Goal: Task Accomplishment & Management: Use online tool/utility

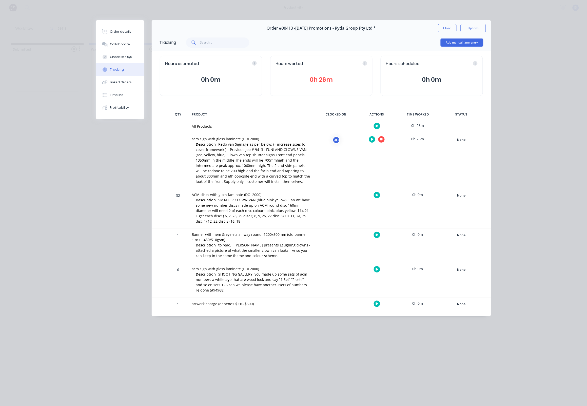
click at [381, 138] on icon "button" at bounding box center [381, 139] width 3 height 3
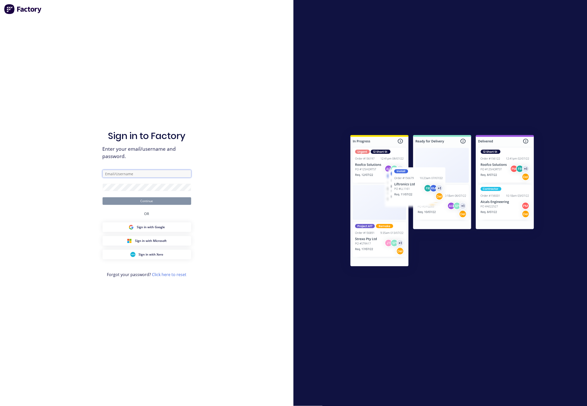
type input "[EMAIL_ADDRESS][DOMAIN_NAME]"
click at [141, 201] on button "Continue" at bounding box center [146, 201] width 89 height 8
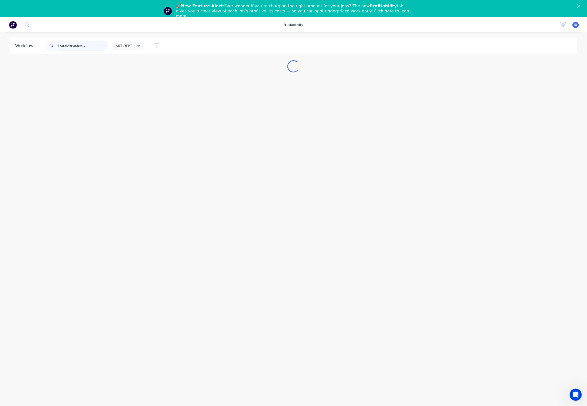
click at [82, 46] on input "text" at bounding box center [83, 45] width 50 height 10
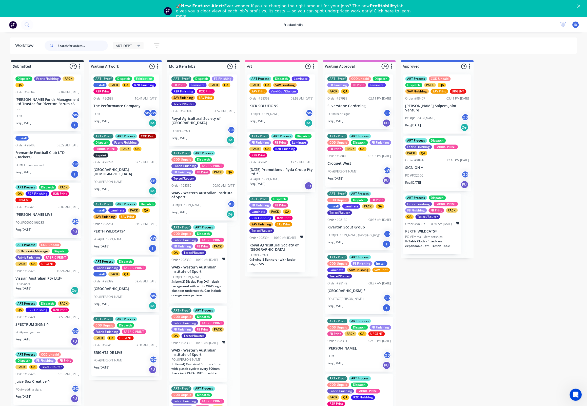
click at [87, 44] on input "text" at bounding box center [83, 45] width 50 height 10
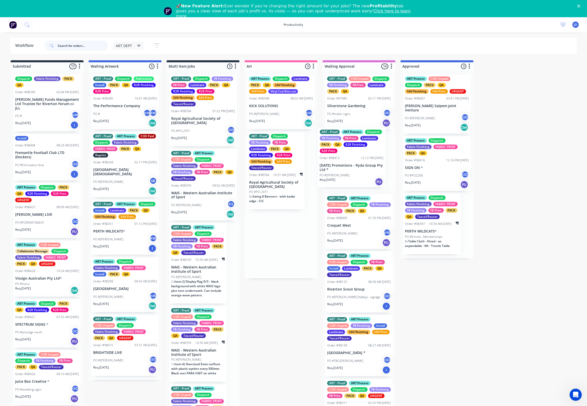
drag, startPoint x: 289, startPoint y: 169, endPoint x: 363, endPoint y: 166, distance: 74.2
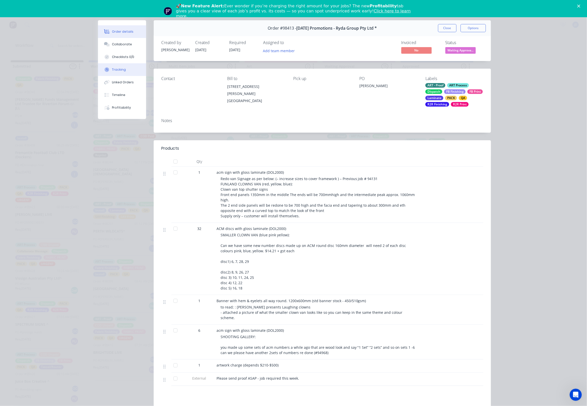
click at [123, 72] on div "Tracking" at bounding box center [119, 69] width 14 height 5
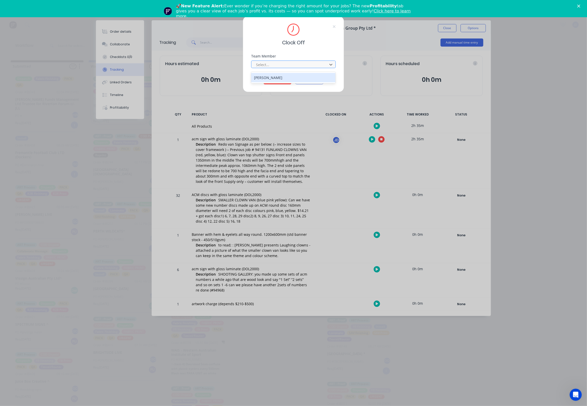
drag, startPoint x: 286, startPoint y: 65, endPoint x: 280, endPoint y: 69, distance: 7.2
click at [286, 65] on div at bounding box center [289, 64] width 69 height 6
click at [273, 77] on div "[PERSON_NAME]" at bounding box center [293, 77] width 85 height 9
click at [273, 81] on button "Clock Off" at bounding box center [277, 80] width 28 height 8
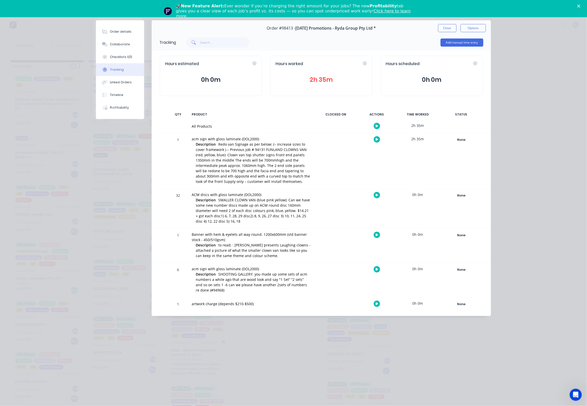
click at [445, 27] on button "Close" at bounding box center [447, 28] width 18 height 8
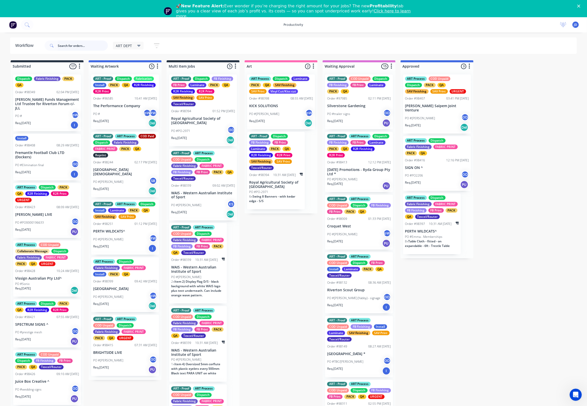
click at [85, 46] on input "text" at bounding box center [83, 45] width 50 height 10
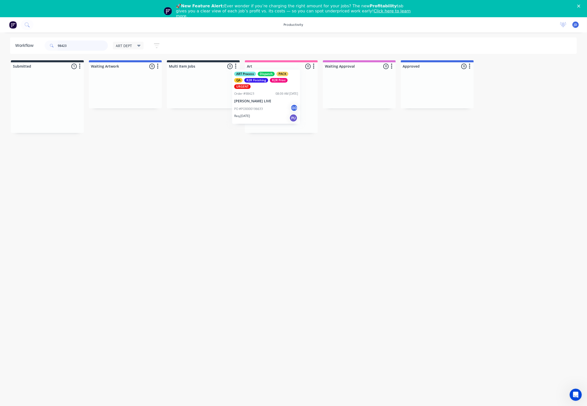
drag, startPoint x: 57, startPoint y: 105, endPoint x: 275, endPoint y: 100, distance: 218.7
click at [276, 106] on p "[PERSON_NAME] LIVE" at bounding box center [281, 106] width 64 height 4
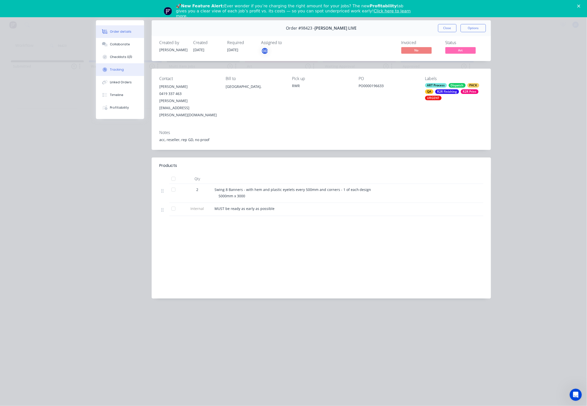
click at [112, 72] on div "Tracking" at bounding box center [117, 69] width 14 height 5
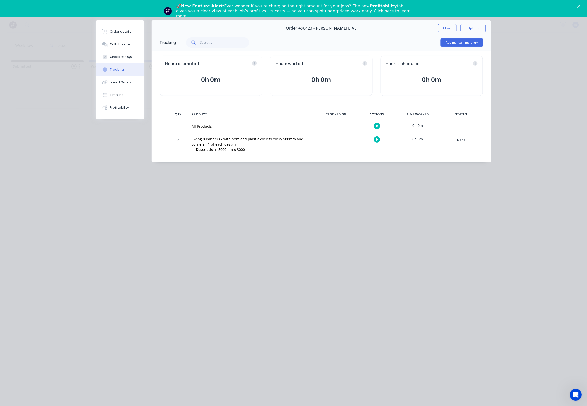
click at [375, 140] on icon "button" at bounding box center [376, 139] width 3 height 3
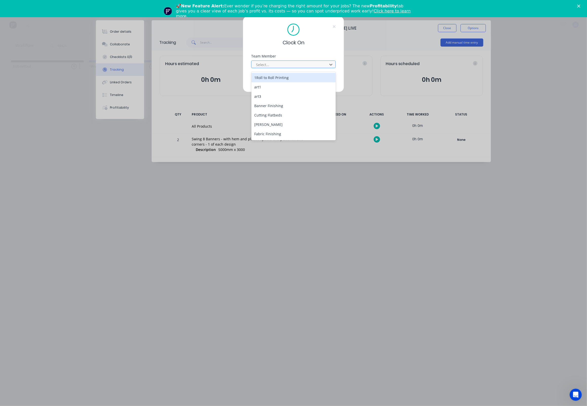
click at [264, 67] on div "Select..." at bounding box center [290, 64] width 68 height 5
click at [268, 122] on div "[PERSON_NAME]" at bounding box center [293, 124] width 85 height 9
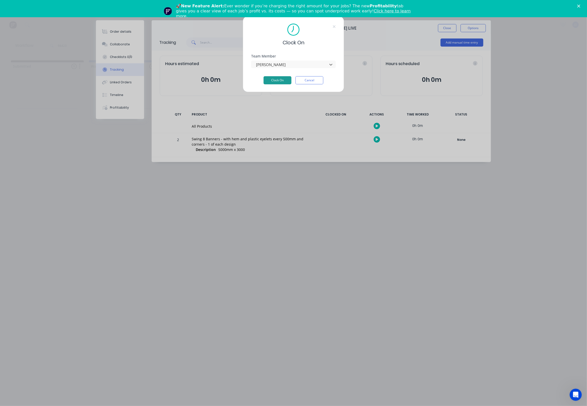
click at [267, 81] on button "Clock On" at bounding box center [277, 80] width 28 height 8
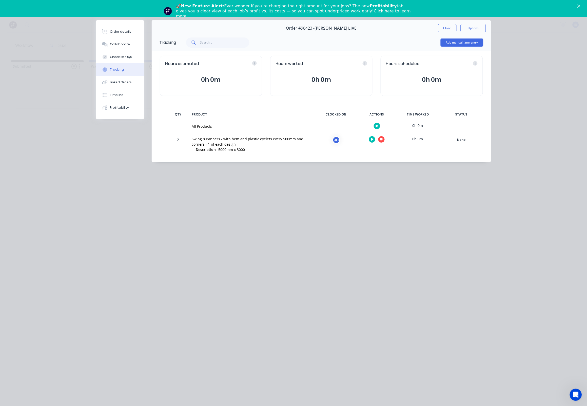
click at [381, 141] on icon "button" at bounding box center [381, 139] width 3 height 3
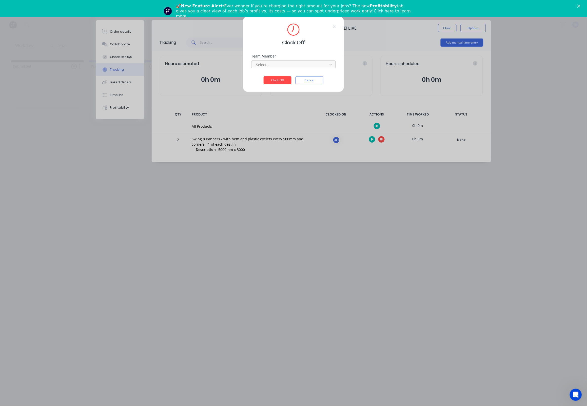
click at [272, 65] on div at bounding box center [289, 64] width 69 height 6
click at [265, 75] on div "[PERSON_NAME]" at bounding box center [293, 77] width 85 height 9
click at [268, 81] on button "Clock Off" at bounding box center [277, 80] width 28 height 8
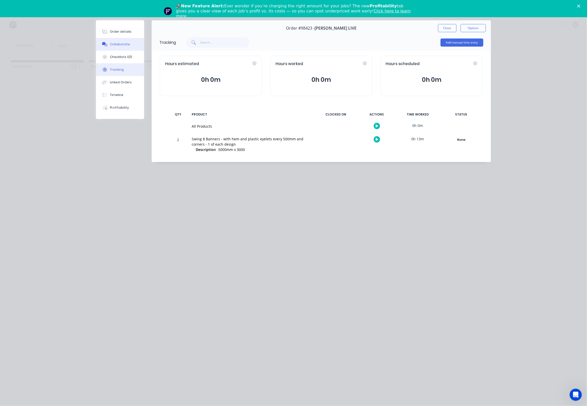
click at [121, 47] on button "Collaborate" at bounding box center [120, 44] width 48 height 13
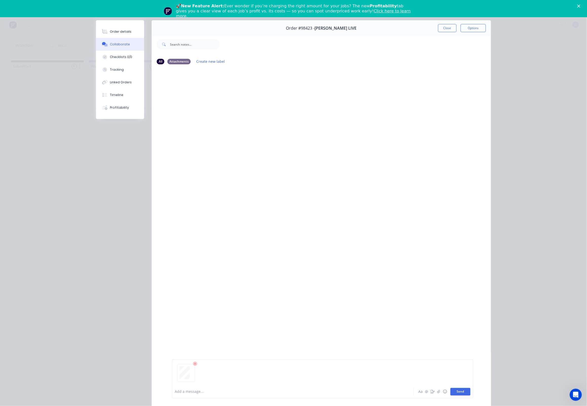
click at [460, 389] on button "Send" at bounding box center [460, 392] width 20 height 8
click at [436, 31] on div "Order #98423 - [PERSON_NAME] LIVE Close Options" at bounding box center [321, 28] width 339 height 16
click at [442, 30] on button "Close" at bounding box center [447, 28] width 18 height 8
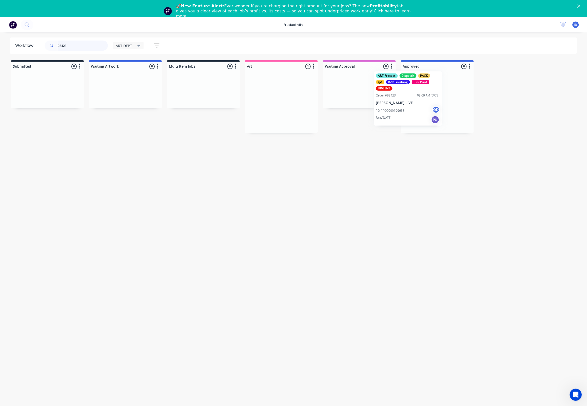
drag, startPoint x: 300, startPoint y: 99, endPoint x: 420, endPoint y: 97, distance: 120.0
drag, startPoint x: 49, startPoint y: 45, endPoint x: 41, endPoint y: 43, distance: 8.0
click at [41, 43] on header "Workflow 98423 ART DEPT Save new view None edit ART DEPT (Default) edit Banner …" at bounding box center [293, 45] width 567 height 16
type input "98421"
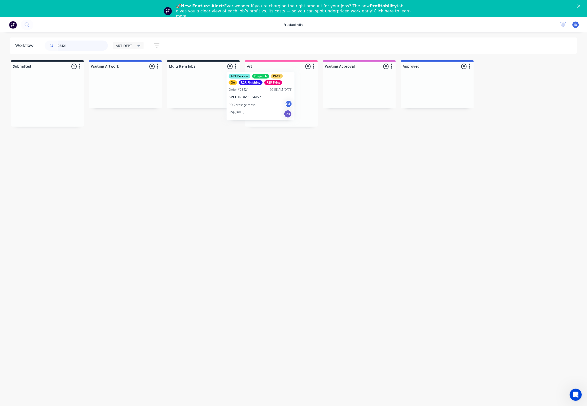
drag, startPoint x: 75, startPoint y: 102, endPoint x: 281, endPoint y: 104, distance: 205.7
click at [281, 104] on div at bounding box center [281, 98] width 73 height 56
click at [280, 104] on div "PO #prestige mesh GD" at bounding box center [281, 108] width 64 height 10
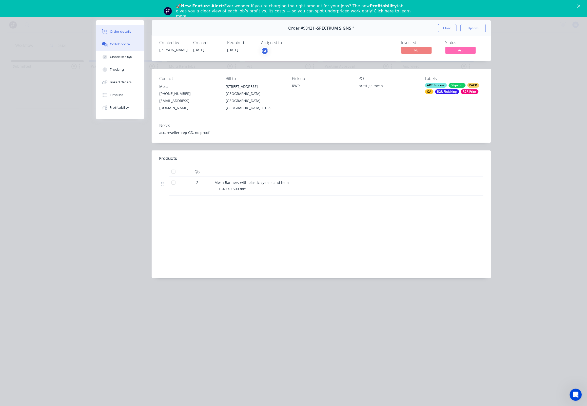
click at [128, 50] on button "Collaborate" at bounding box center [120, 44] width 48 height 13
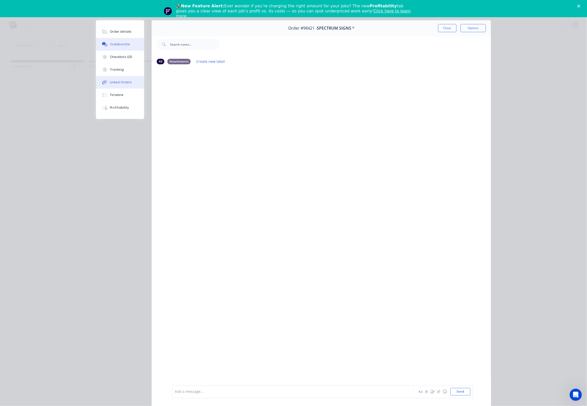
click at [123, 81] on button "Linked Orders" at bounding box center [120, 82] width 48 height 13
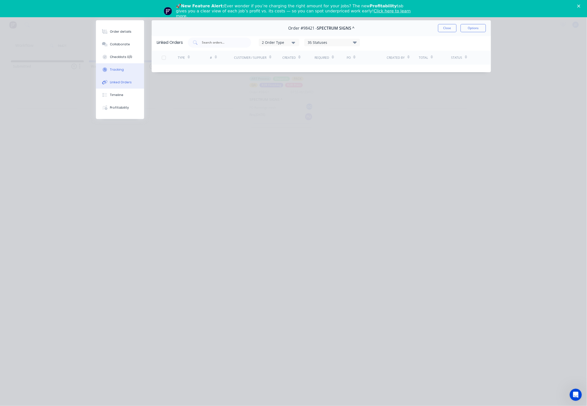
click at [122, 72] on div "Tracking" at bounding box center [117, 69] width 14 height 5
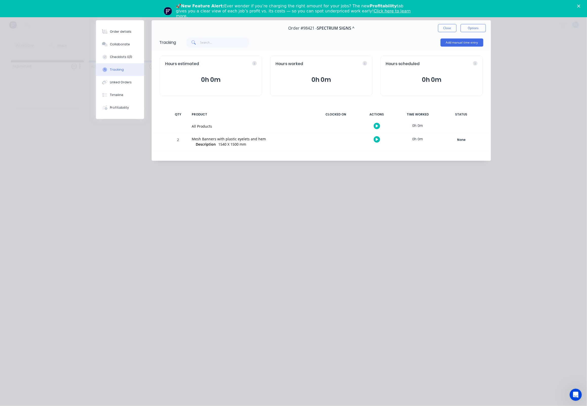
click at [375, 140] on icon "button" at bounding box center [376, 139] width 3 height 3
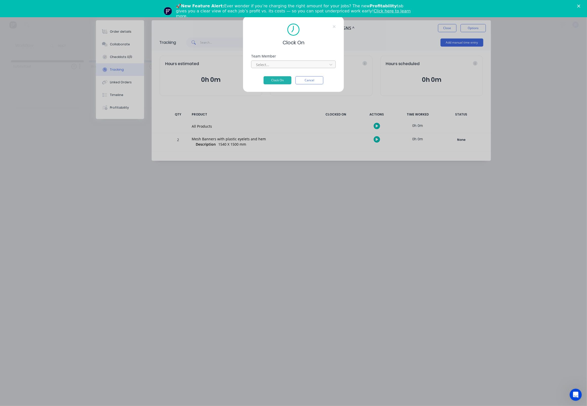
click at [260, 67] on div "Select..." at bounding box center [290, 64] width 68 height 5
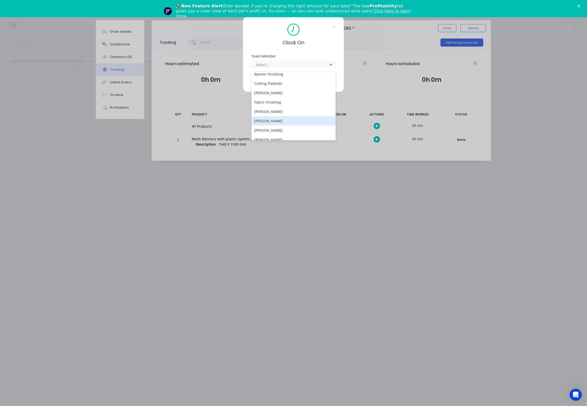
scroll to position [39, 0]
drag, startPoint x: 264, startPoint y: 113, endPoint x: 267, endPoint y: 88, distance: 25.4
click at [264, 113] on div "[PERSON_NAME]" at bounding box center [293, 113] width 85 height 9
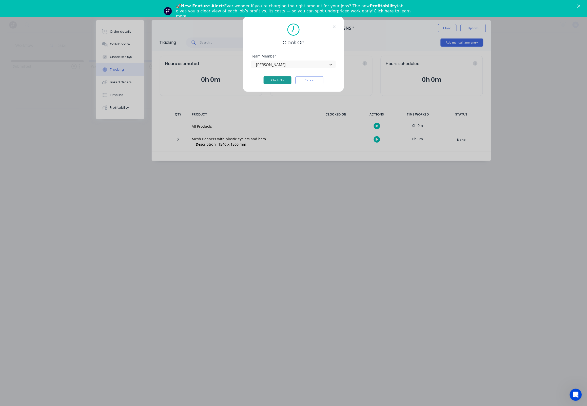
click at [269, 81] on button "Clock On" at bounding box center [277, 80] width 28 height 8
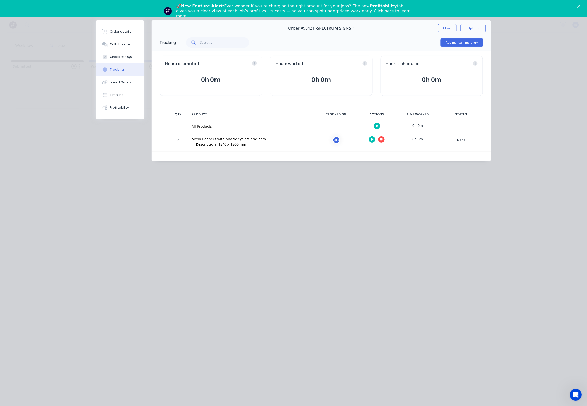
click at [382, 140] on icon "button" at bounding box center [381, 139] width 3 height 3
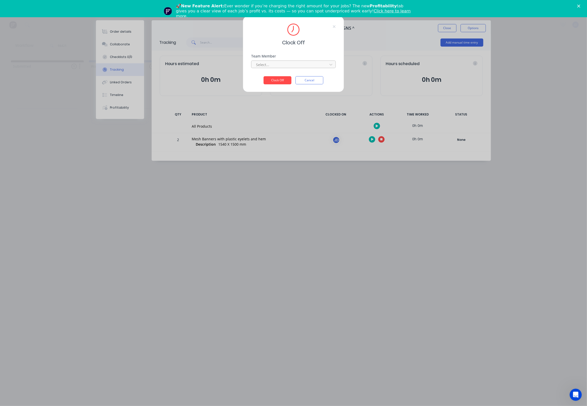
click at [277, 68] on div at bounding box center [289, 64] width 69 height 6
click at [269, 74] on div "[PERSON_NAME]" at bounding box center [293, 77] width 85 height 9
click at [272, 84] on button "Clock Off" at bounding box center [277, 80] width 28 height 8
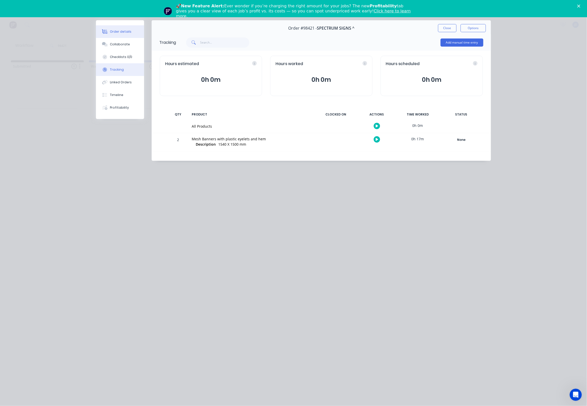
click at [98, 38] on button "Order details" at bounding box center [120, 31] width 48 height 13
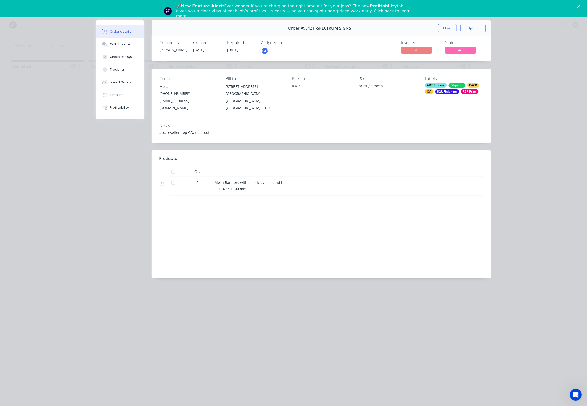
drag, startPoint x: 101, startPoint y: 40, endPoint x: 78, endPoint y: 43, distance: 23.4
click at [101, 40] on button "Collaborate" at bounding box center [120, 44] width 48 height 13
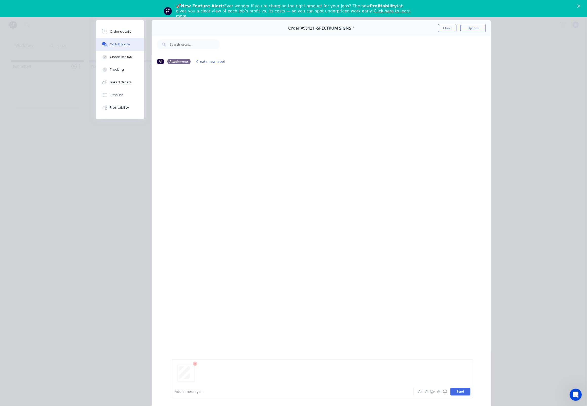
click at [461, 391] on button "Send" at bounding box center [460, 392] width 20 height 8
click at [447, 31] on button "Close" at bounding box center [447, 28] width 18 height 8
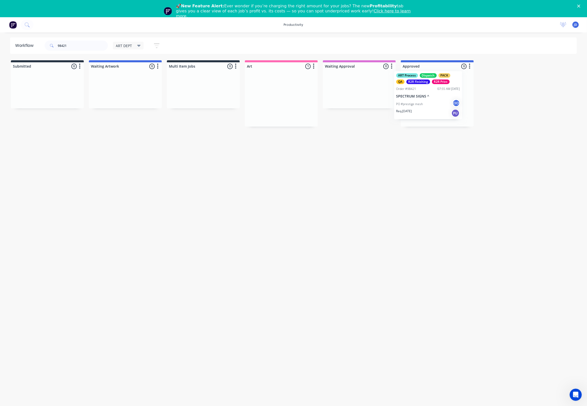
drag, startPoint x: 277, startPoint y: 99, endPoint x: 478, endPoint y: 124, distance: 202.8
drag, startPoint x: 92, startPoint y: 47, endPoint x: 57, endPoint y: 45, distance: 35.0
click at [57, 45] on div "98421" at bounding box center [76, 45] width 63 height 10
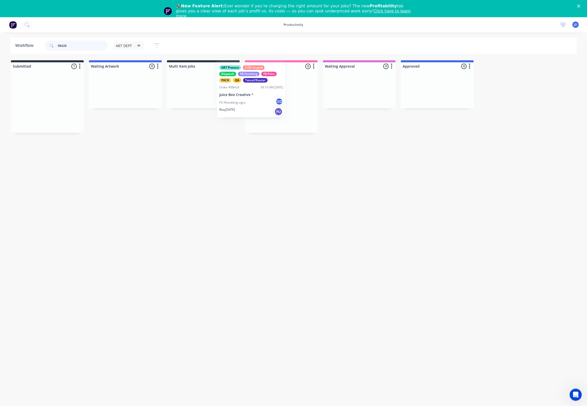
drag, startPoint x: 51, startPoint y: 103, endPoint x: 271, endPoint y: 93, distance: 220.1
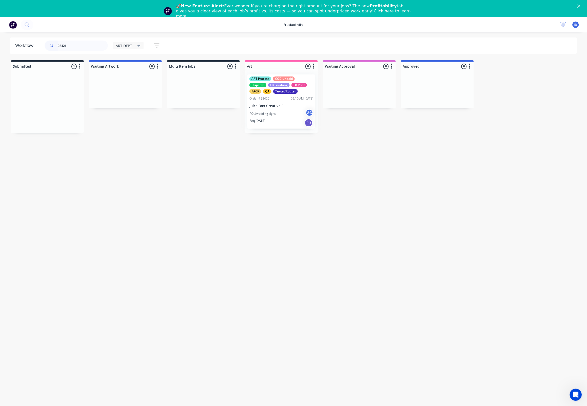
click at [272, 95] on div at bounding box center [281, 101] width 73 height 62
click at [270, 106] on p "Juice Box Creative ^" at bounding box center [281, 106] width 64 height 4
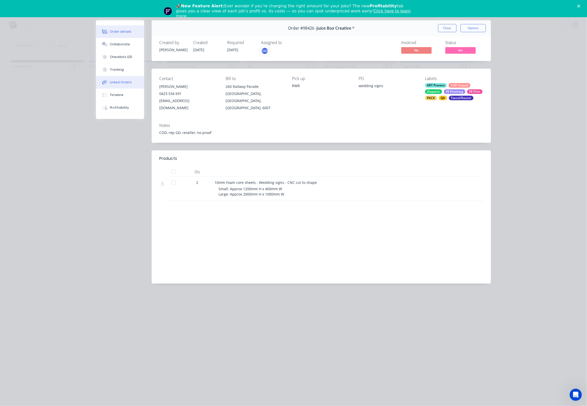
drag, startPoint x: 119, startPoint y: 72, endPoint x: 120, endPoint y: 79, distance: 6.9
click at [119, 72] on div "Tracking" at bounding box center [117, 69] width 14 height 5
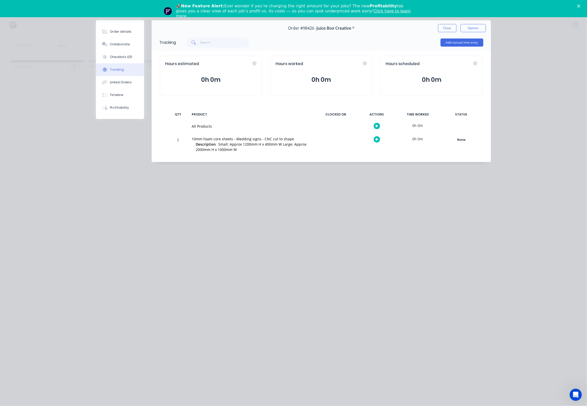
click at [379, 139] on button "button" at bounding box center [376, 139] width 6 height 6
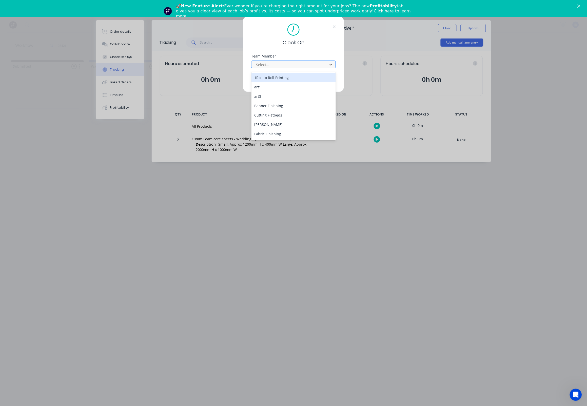
click at [273, 65] on div at bounding box center [289, 64] width 69 height 6
click at [257, 112] on div "[PERSON_NAME]" at bounding box center [293, 115] width 85 height 9
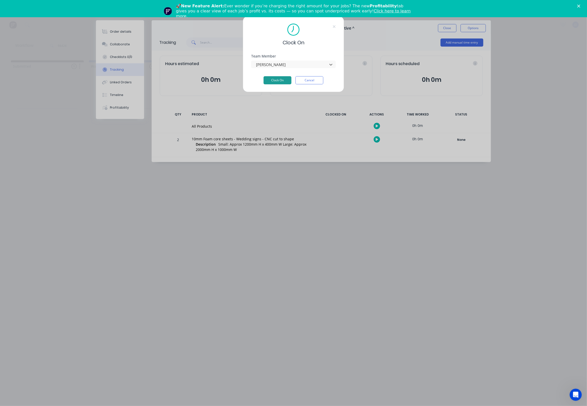
click at [270, 84] on button "Clock On" at bounding box center [277, 80] width 28 height 8
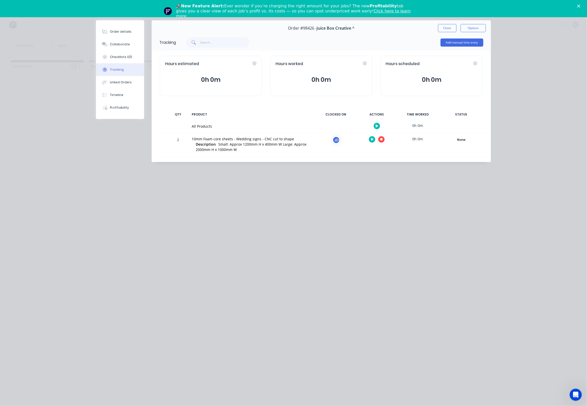
click at [384, 137] on div at bounding box center [377, 139] width 38 height 12
click at [383, 139] on button "button" at bounding box center [381, 139] width 6 height 6
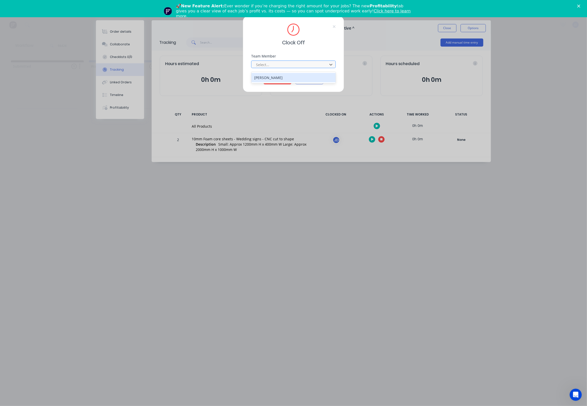
click at [285, 65] on div at bounding box center [289, 64] width 69 height 6
click at [274, 75] on div "[PERSON_NAME]" at bounding box center [293, 77] width 85 height 9
click at [273, 83] on button "Clock Off" at bounding box center [277, 80] width 28 height 8
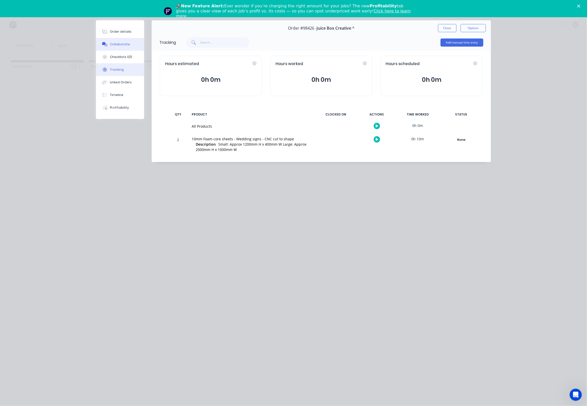
click at [112, 45] on div "Collaborate" at bounding box center [120, 44] width 20 height 5
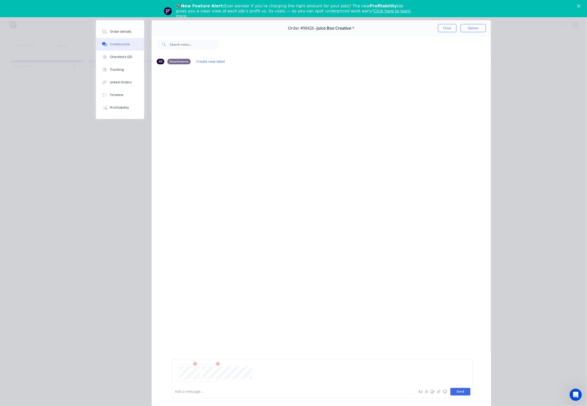
click at [457, 391] on button "Send" at bounding box center [460, 392] width 20 height 8
click at [447, 27] on button "Close" at bounding box center [447, 28] width 18 height 8
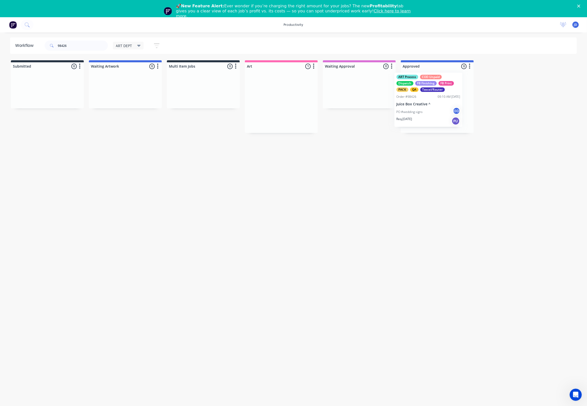
drag, startPoint x: 289, startPoint y: 103, endPoint x: 443, endPoint y: 101, distance: 153.1
drag, startPoint x: 56, startPoint y: 44, endPoint x: 47, endPoint y: 43, distance: 9.1
click at [48, 43] on div "98426" at bounding box center [76, 45] width 63 height 10
type input "98418"
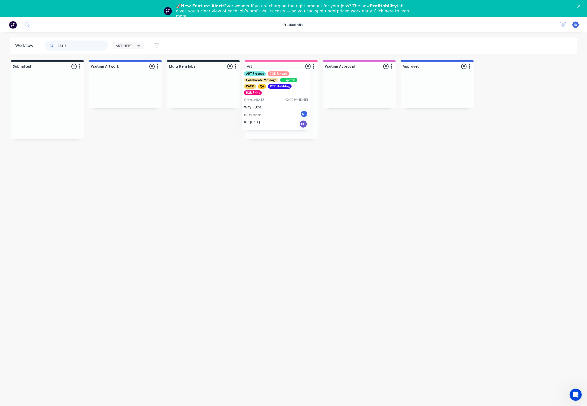
drag, startPoint x: 65, startPoint y: 109, endPoint x: 263, endPoint y: 106, distance: 197.4
click at [269, 121] on div "PO #Eskdale NS" at bounding box center [281, 120] width 64 height 10
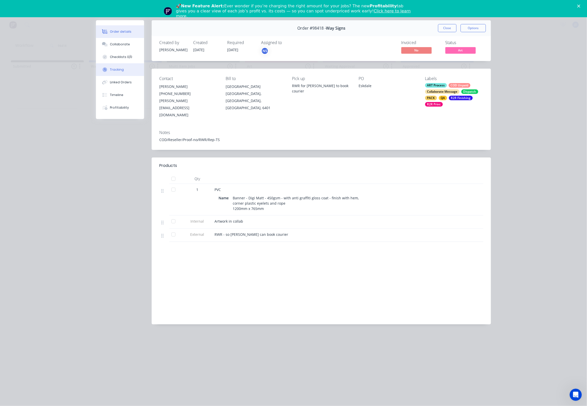
click at [121, 75] on button "Tracking" at bounding box center [120, 69] width 48 height 13
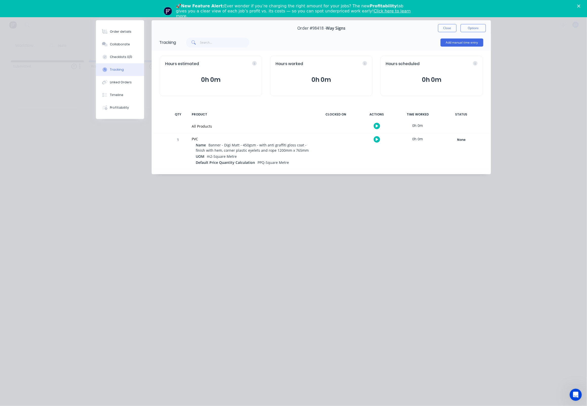
click at [376, 138] on icon "button" at bounding box center [376, 139] width 3 height 3
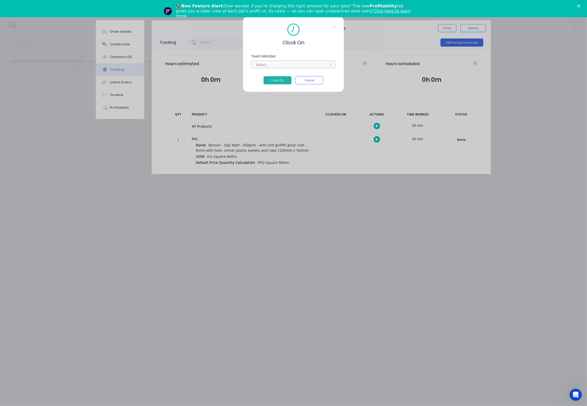
click at [266, 67] on div "Select..." at bounding box center [290, 64] width 68 height 5
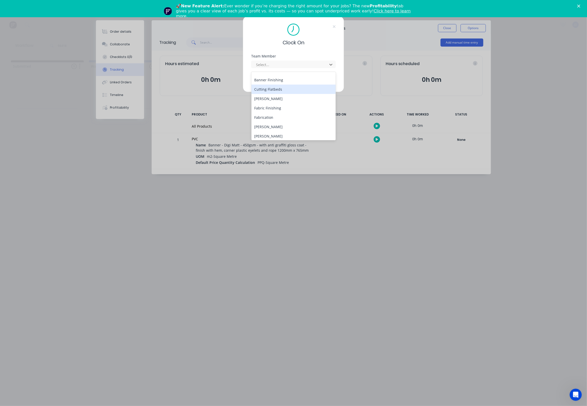
scroll to position [26, 0]
drag, startPoint x: 264, startPoint y: 132, endPoint x: 267, endPoint y: 119, distance: 13.3
click at [264, 132] on div "[PERSON_NAME]" at bounding box center [293, 135] width 85 height 9
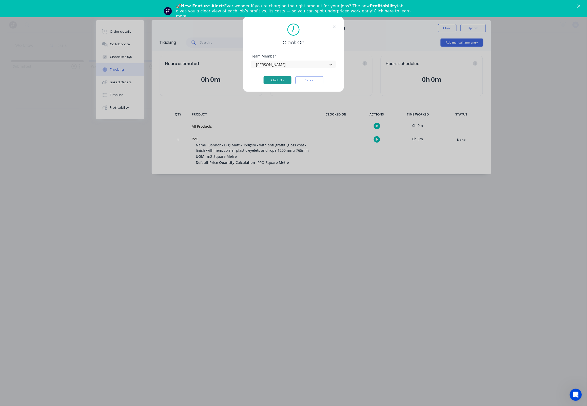
click at [276, 80] on button "Clock On" at bounding box center [277, 80] width 28 height 8
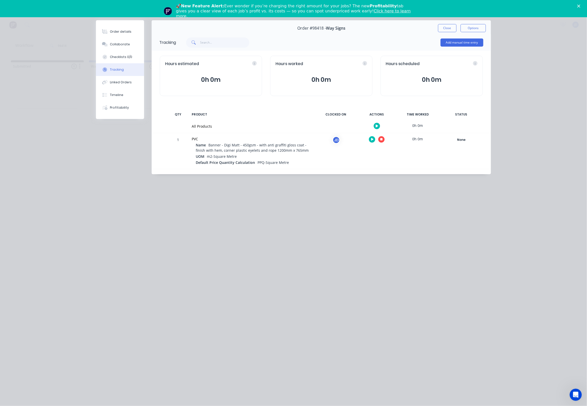
click at [382, 142] on button "button" at bounding box center [381, 139] width 6 height 6
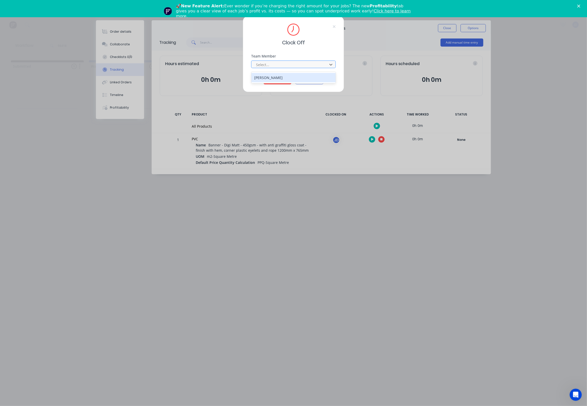
click at [270, 66] on div at bounding box center [289, 64] width 69 height 6
click at [265, 78] on div "[PERSON_NAME]" at bounding box center [293, 77] width 85 height 9
click at [270, 82] on button "Clock Off" at bounding box center [277, 80] width 28 height 8
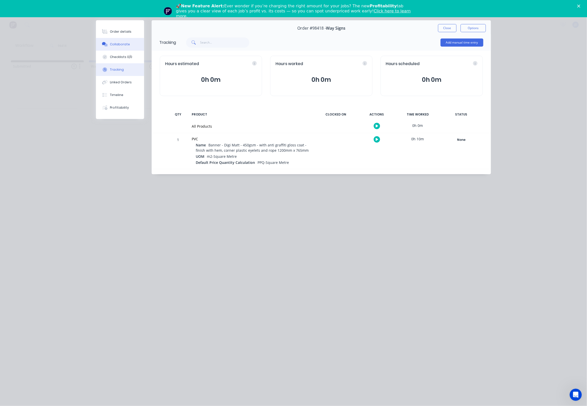
drag, startPoint x: 128, startPoint y: 48, endPoint x: 118, endPoint y: 51, distance: 10.4
click at [128, 48] on button "Collaborate" at bounding box center [120, 44] width 48 height 13
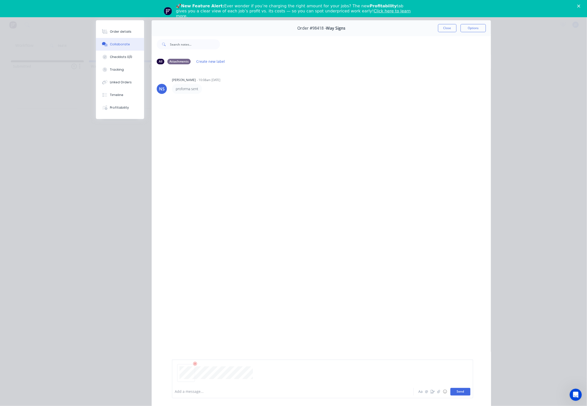
click at [455, 389] on button "Send" at bounding box center [460, 392] width 20 height 8
click at [444, 29] on button "Close" at bounding box center [447, 28] width 18 height 8
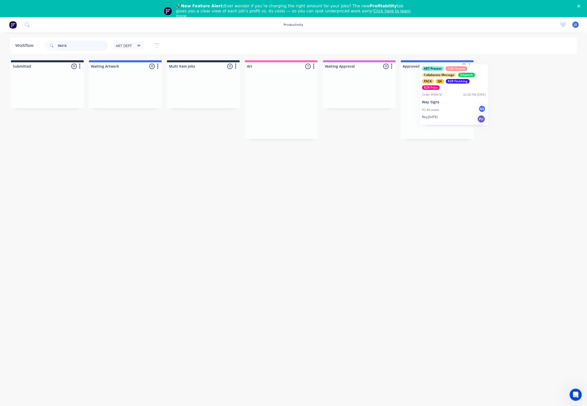
drag, startPoint x: 286, startPoint y: 110, endPoint x: 438, endPoint y: 100, distance: 152.1
